Goal: Information Seeking & Learning: Learn about a topic

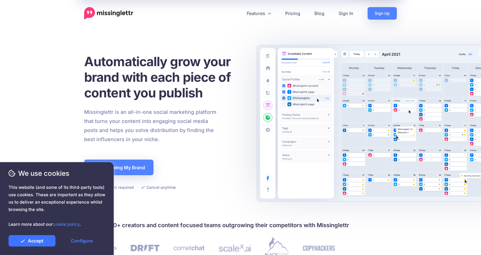
click at [31, 244] on link "Accept" at bounding box center [32, 240] width 47 height 11
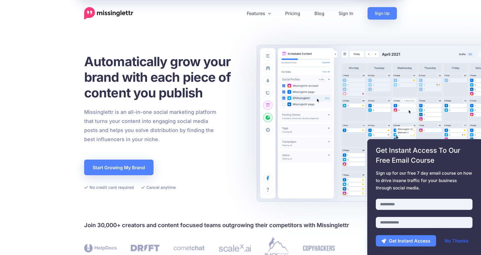
click at [463, 243] on link "No Thanks" at bounding box center [456, 240] width 35 height 11
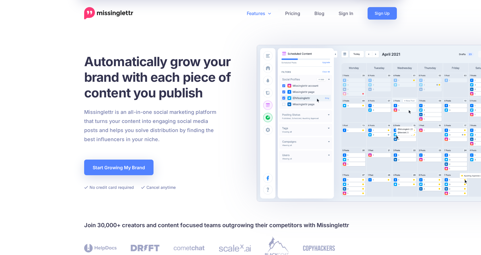
click at [254, 16] on link "Features" at bounding box center [259, 13] width 38 height 13
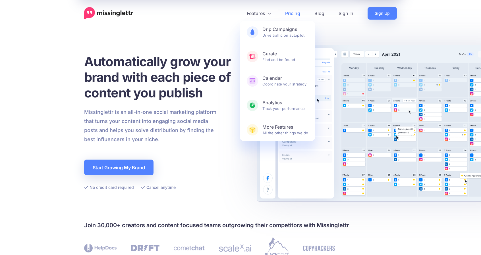
click at [289, 13] on link "Pricing" at bounding box center [292, 13] width 29 height 13
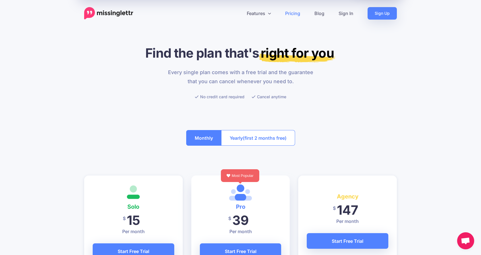
click at [111, 13] on img at bounding box center [108, 13] width 49 height 13
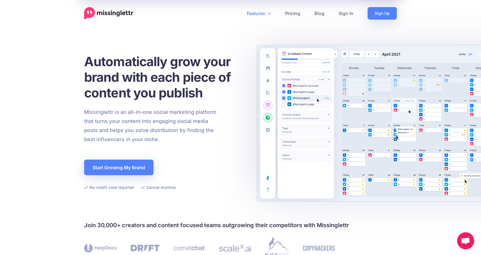
click at [252, 13] on link "Features" at bounding box center [259, 13] width 38 height 13
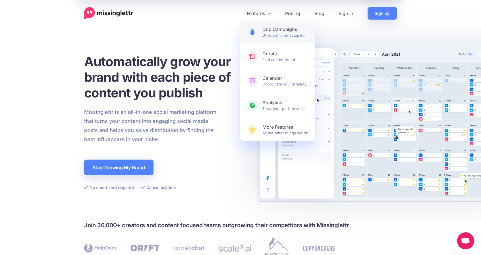
click at [265, 33] on span "Drip Campaigns Drive traffic on autopilot" at bounding box center [285, 31] width 46 height 11
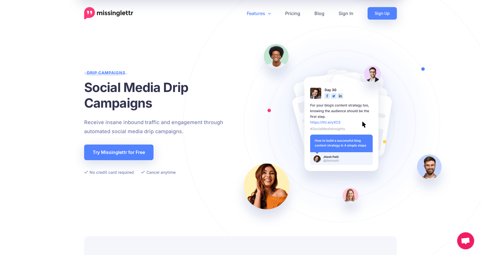
click at [258, 12] on link "Features" at bounding box center [259, 13] width 38 height 13
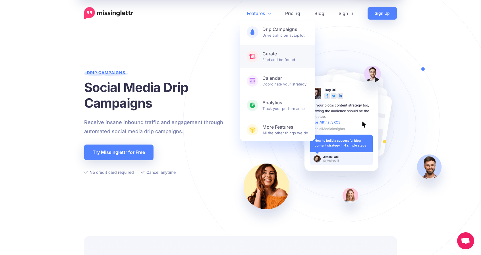
click at [271, 53] on b "Curate" at bounding box center [285, 54] width 46 height 6
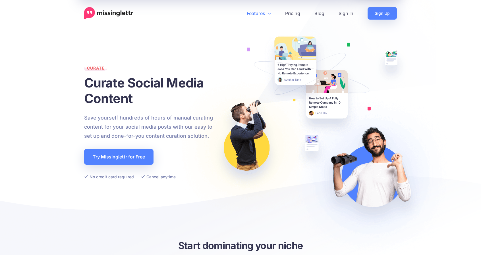
click at [264, 13] on link "Features" at bounding box center [259, 13] width 38 height 13
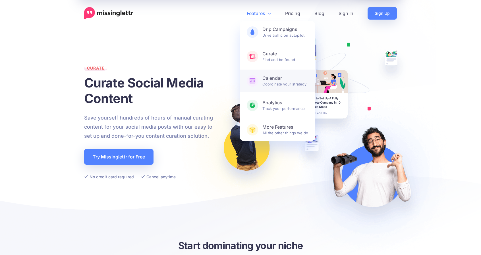
click at [272, 80] on b "Calendar" at bounding box center [285, 78] width 46 height 6
